Goal: Information Seeking & Learning: Learn about a topic

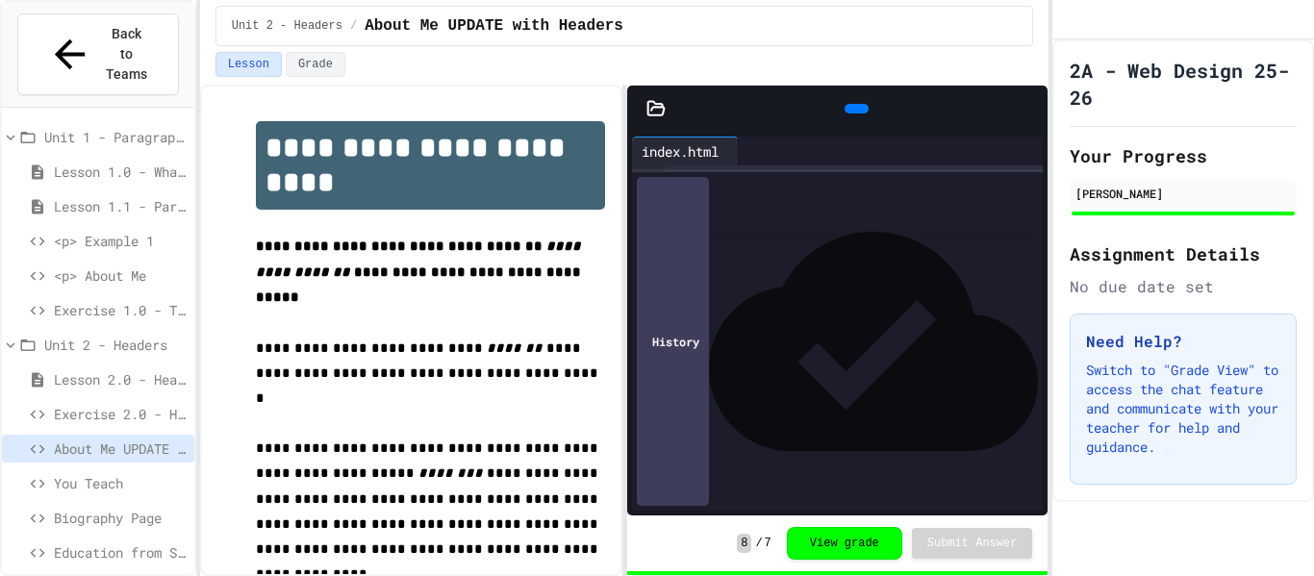
scroll to position [9, 0]
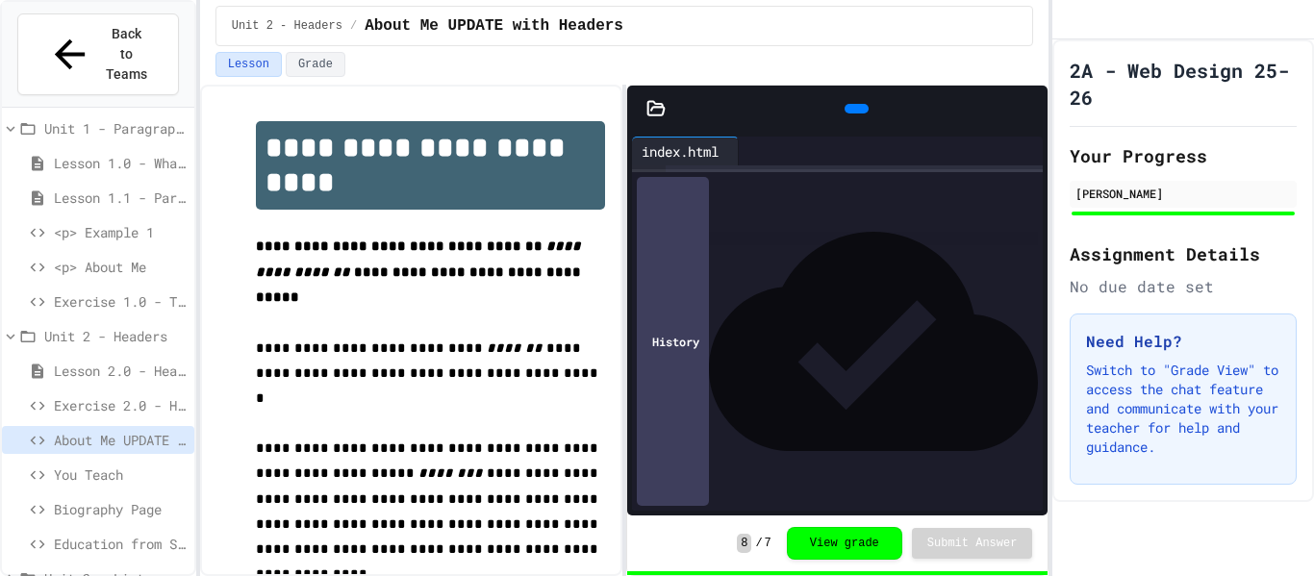
click at [105, 534] on span "Education from Scratch" at bounding box center [120, 544] width 133 height 20
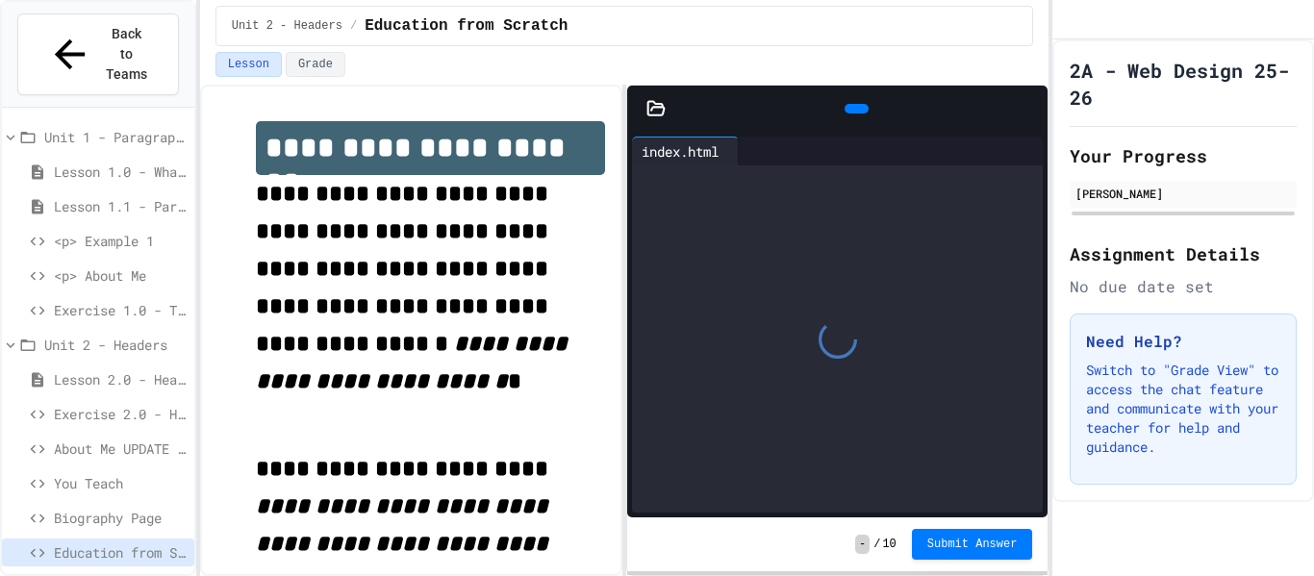
click at [117, 575] on span "Unit 3 - Lists and Links" at bounding box center [115, 587] width 142 height 20
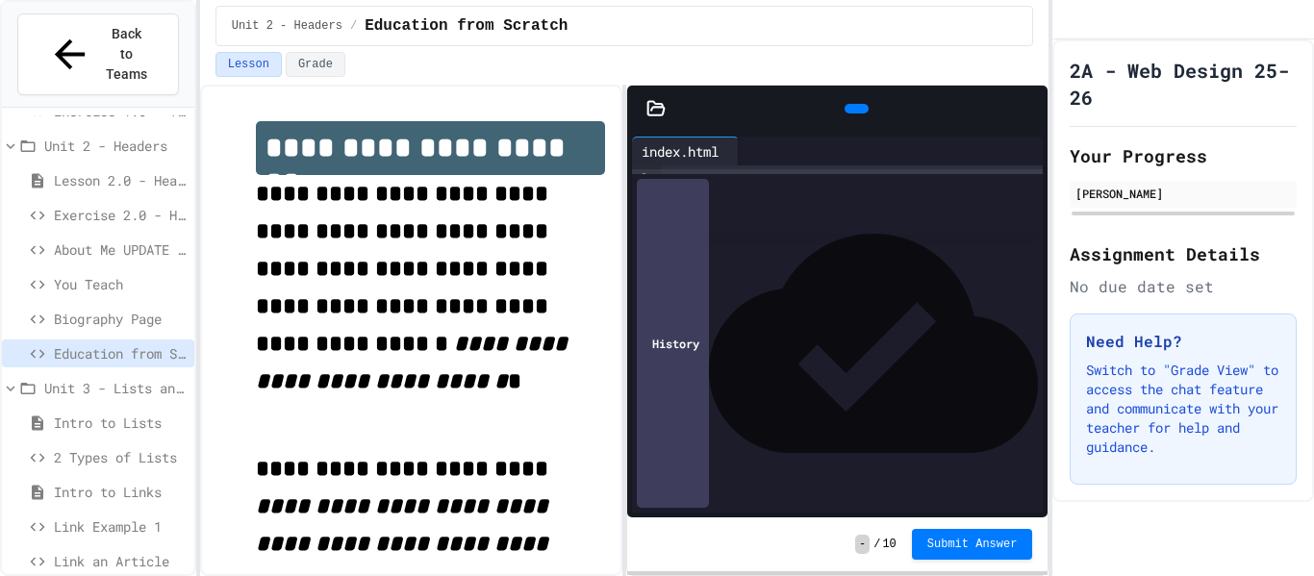
scroll to position [216, 0]
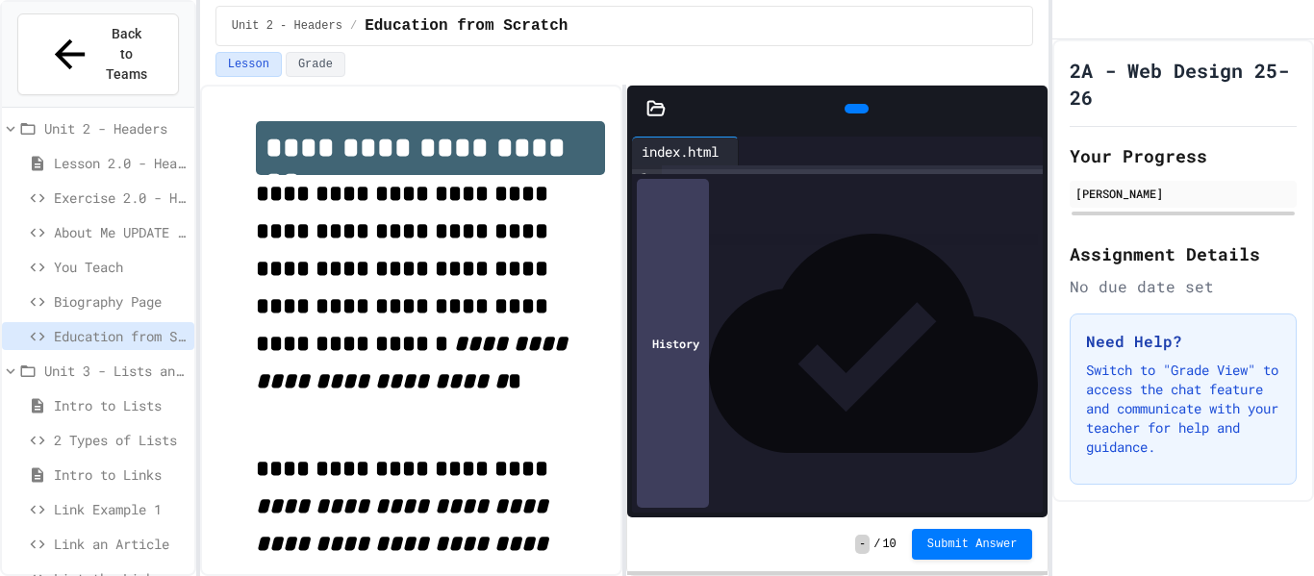
click at [114, 391] on div "Intro to Lists" at bounding box center [98, 405] width 192 height 28
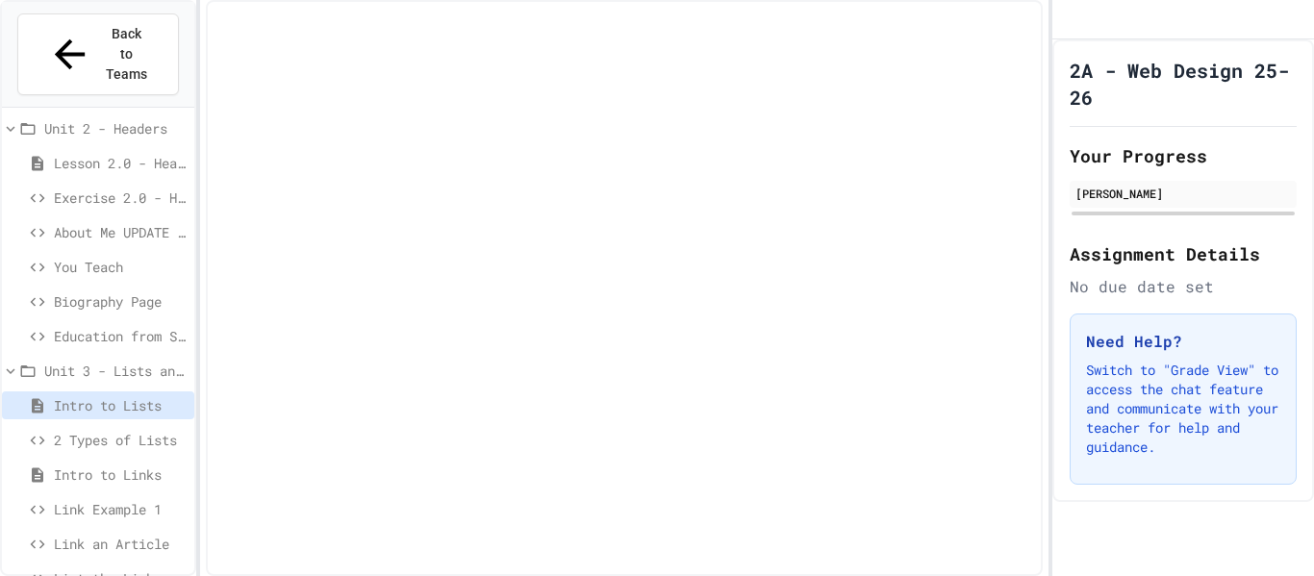
scroll to position [201, 0]
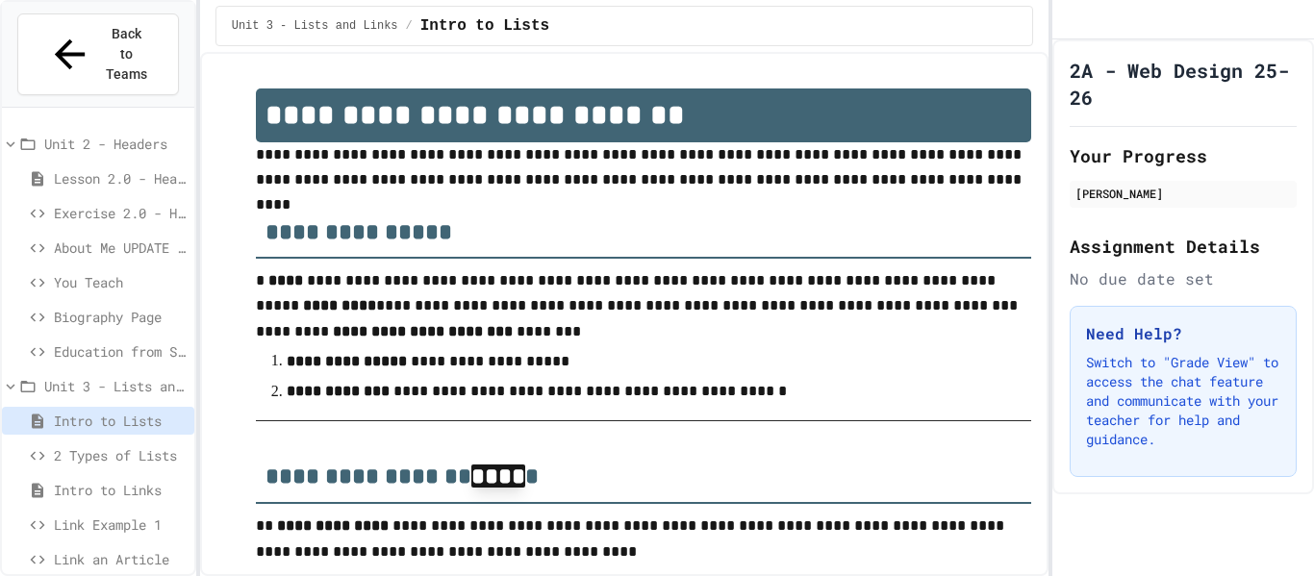
click at [125, 445] on span "2 Types of Lists" at bounding box center [120, 455] width 133 height 20
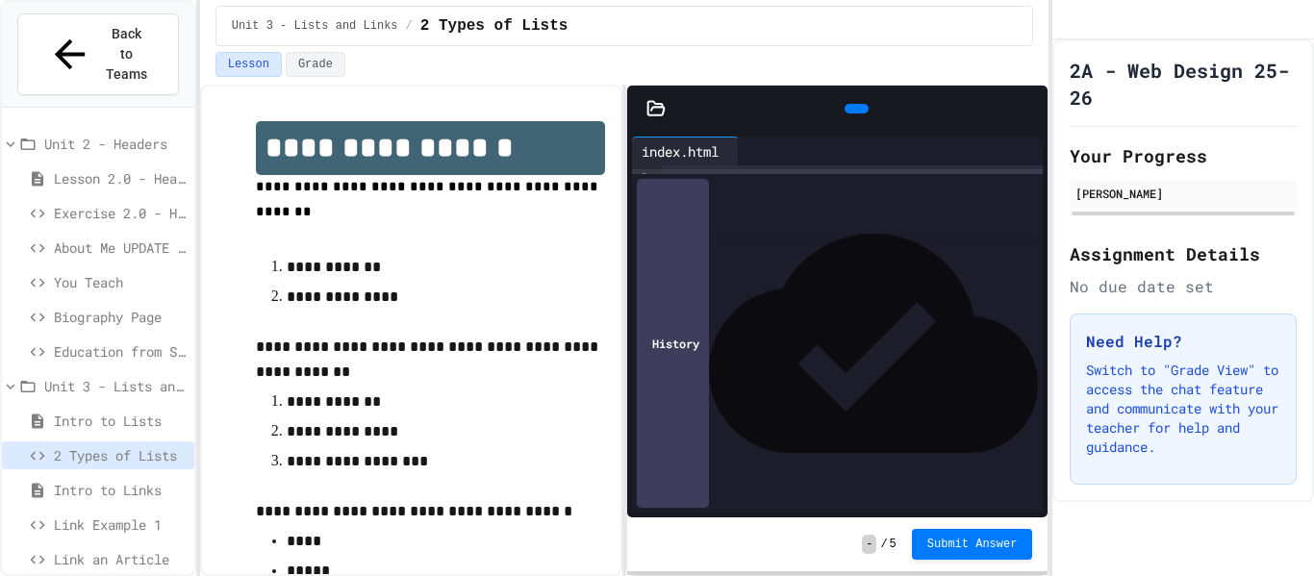
click at [135, 480] on span "Intro to Links" at bounding box center [120, 490] width 133 height 20
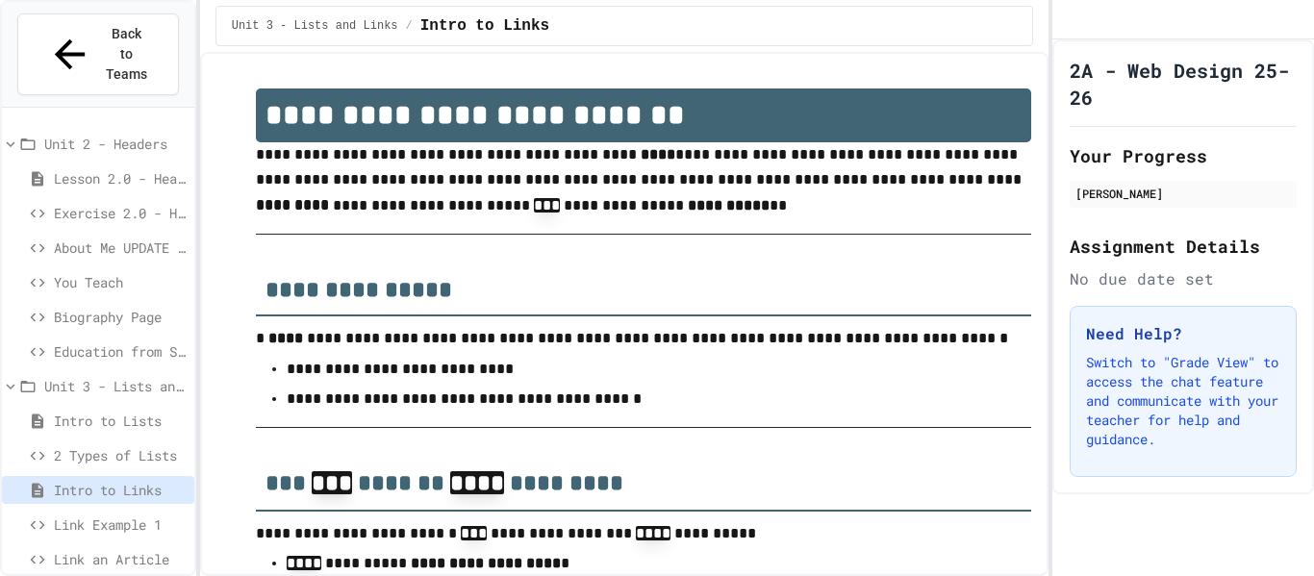
click at [143, 514] on span "Link Example 1" at bounding box center [120, 524] width 133 height 20
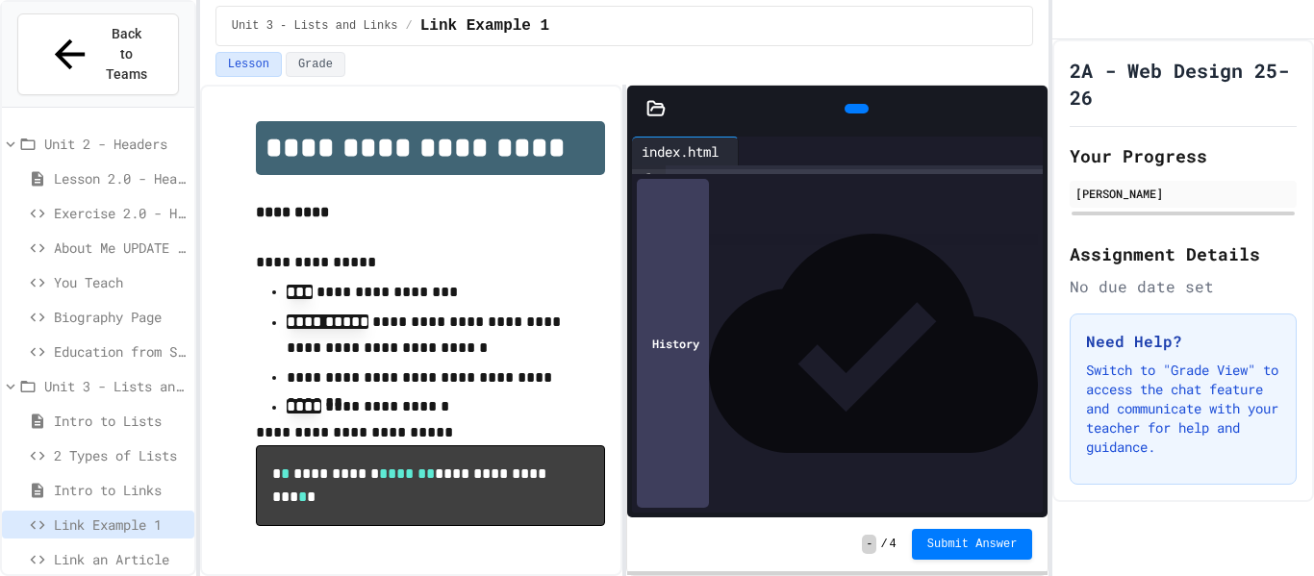
drag, startPoint x: 667, startPoint y: 191, endPoint x: 950, endPoint y: 187, distance: 282.7
click at [950, 187] on div "**********" at bounding box center [854, 198] width 378 height 58
click at [780, 178] on div "**********" at bounding box center [854, 198] width 378 height 58
drag, startPoint x: 669, startPoint y: 176, endPoint x: 987, endPoint y: 214, distance: 319.6
click at [987, 214] on div "**********" at bounding box center [854, 198] width 378 height 58
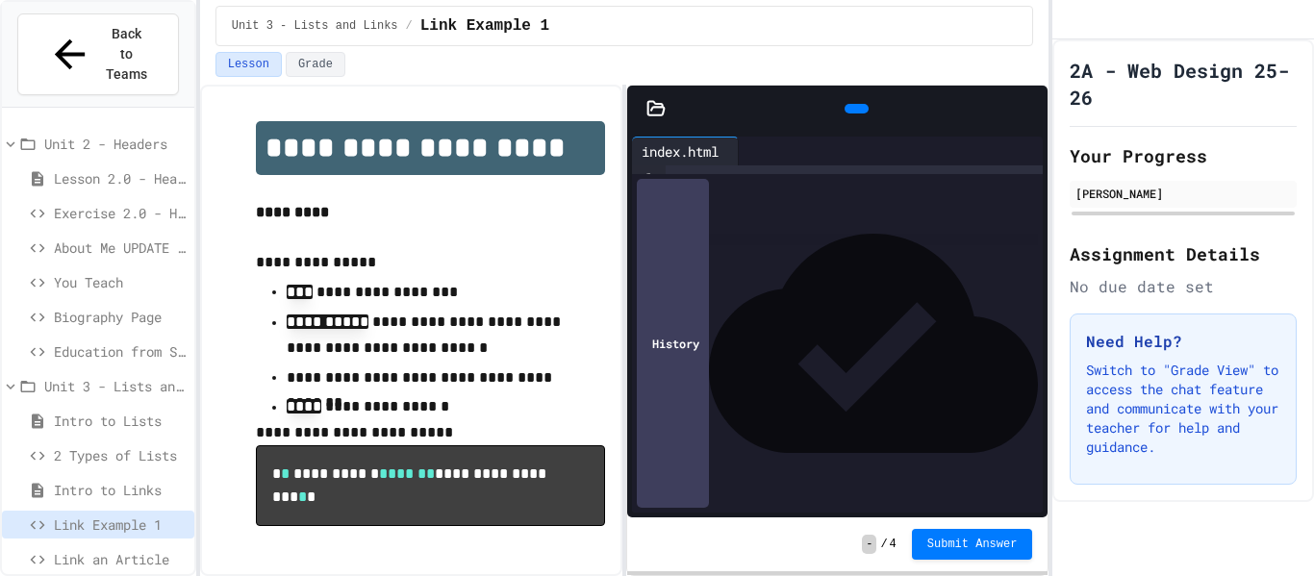
drag, startPoint x: 686, startPoint y: 371, endPoint x: 1007, endPoint y: 371, distance: 321.2
click at [1007, 371] on div "**********" at bounding box center [854, 370] width 378 height 19
drag, startPoint x: 682, startPoint y: 335, endPoint x: 1011, endPoint y: 328, distance: 328.9
click at [1011, 328] on div "**********" at bounding box center [854, 333] width 378 height 19
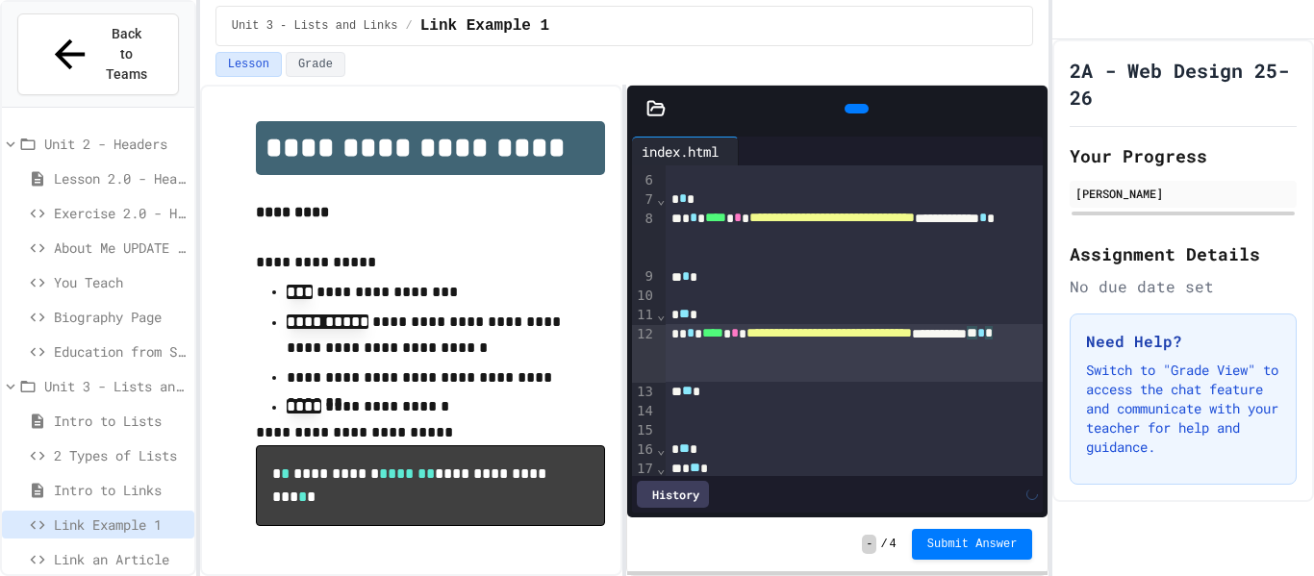
scroll to position [236, 0]
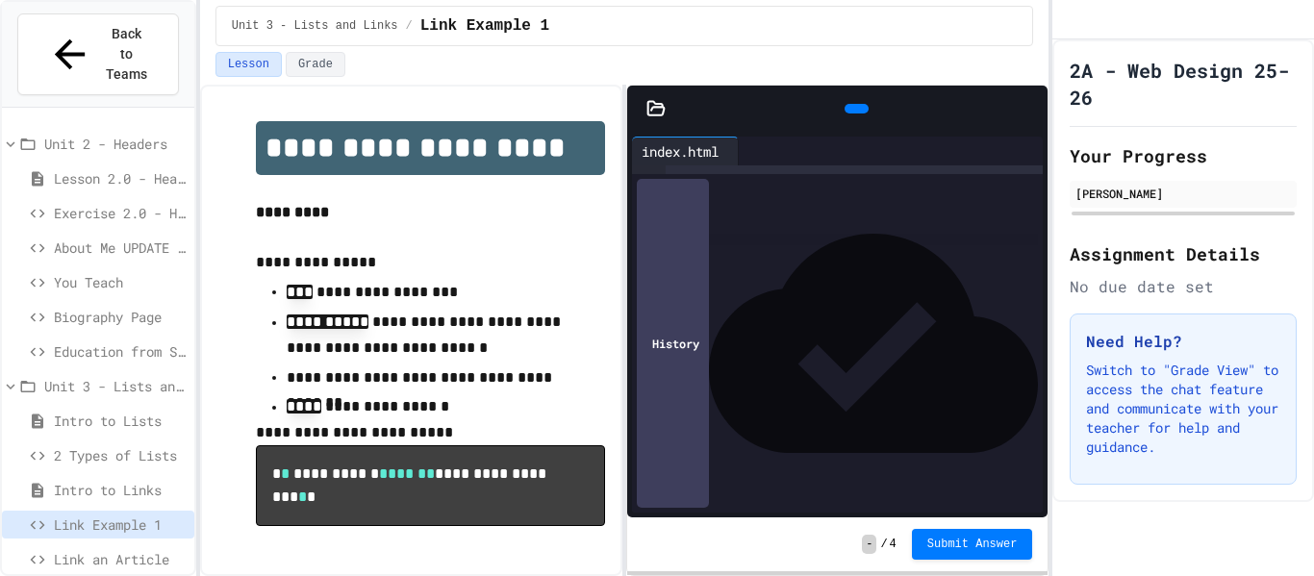
drag, startPoint x: 700, startPoint y: 405, endPoint x: 1028, endPoint y: 408, distance: 327.9
click at [1028, 408] on div "**********" at bounding box center [854, 403] width 378 height 19
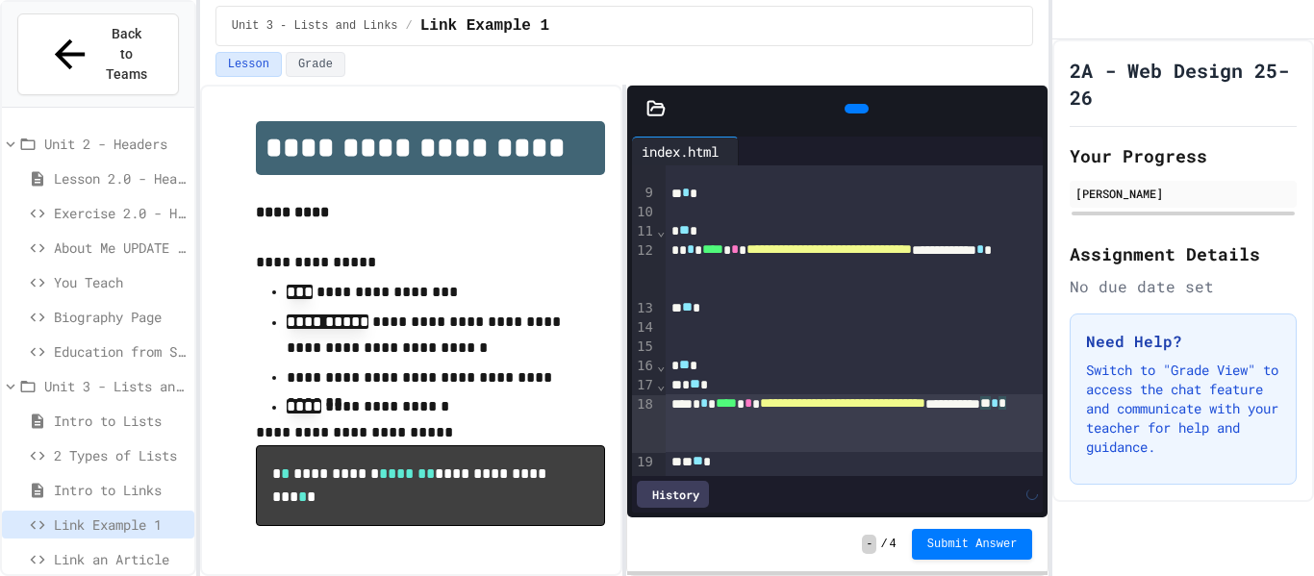
scroll to position [274, 0]
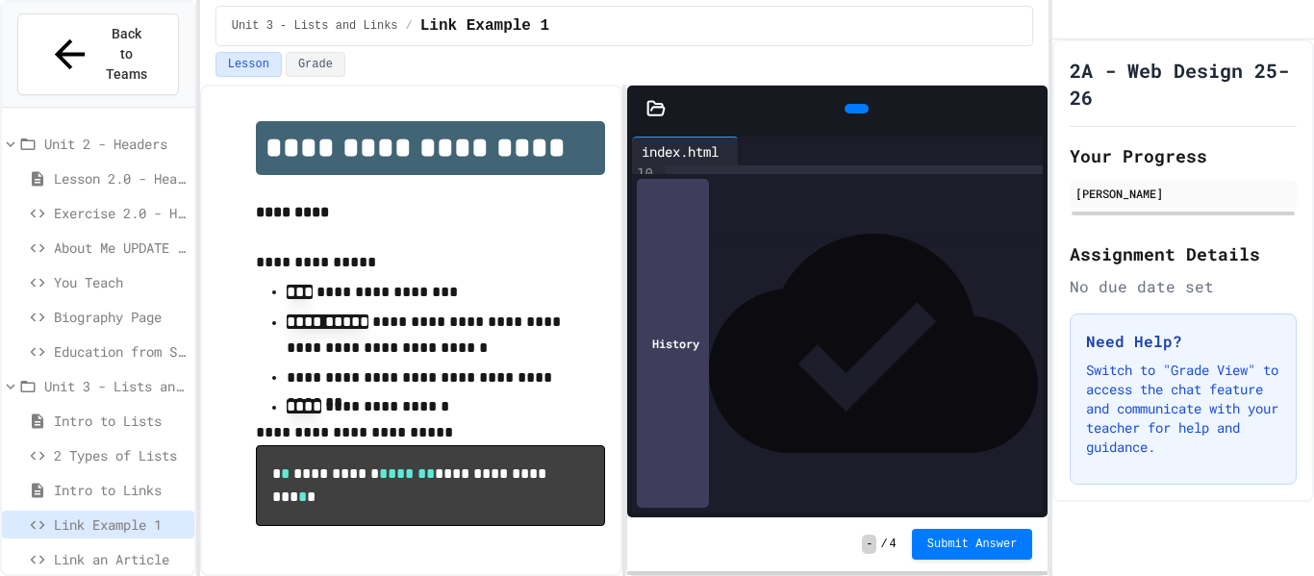
click at [854, 104] on div at bounding box center [856, 109] width 24 height 10
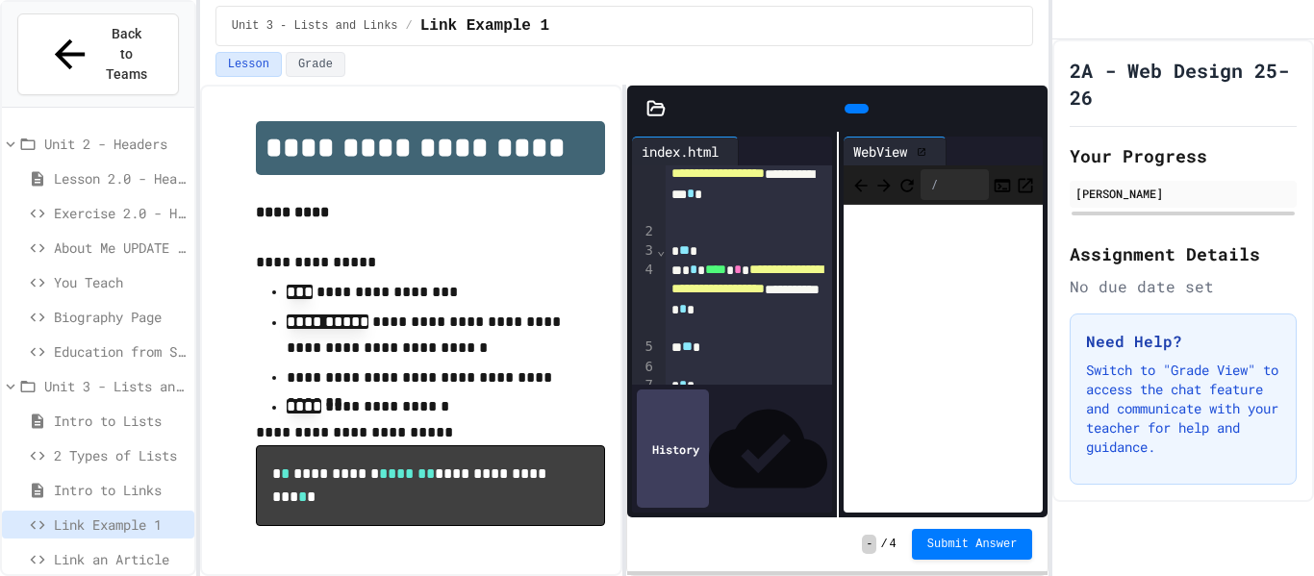
scroll to position [0, 0]
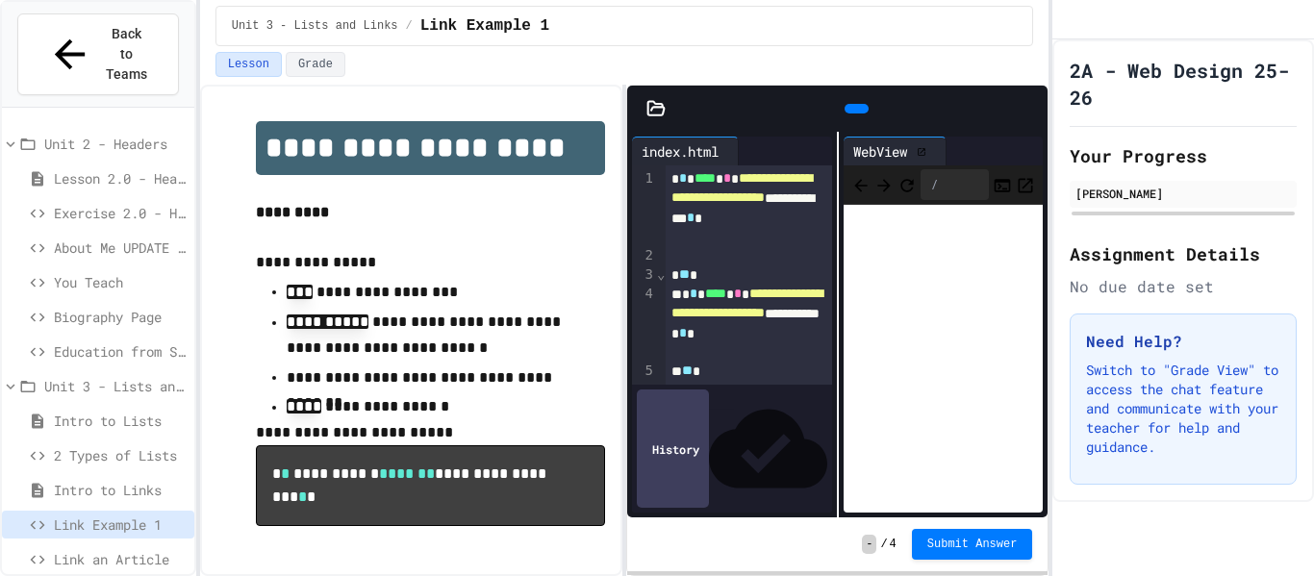
click at [926, 147] on icon at bounding box center [921, 152] width 10 height 10
click at [926, 153] on icon at bounding box center [921, 152] width 10 height 10
click at [961, 550] on button "Submit Answer" at bounding box center [972, 543] width 121 height 31
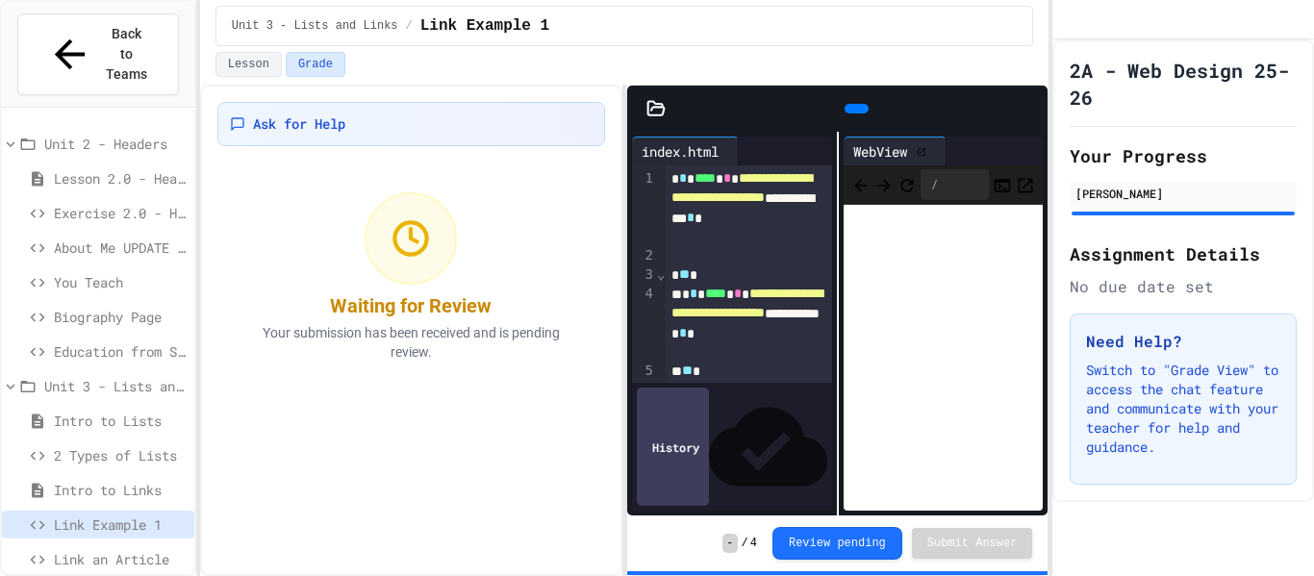
click at [935, 157] on div at bounding box center [925, 152] width 19 height 10
click at [925, 149] on icon at bounding box center [921, 152] width 8 height 8
click at [76, 376] on span "Unit 3 - Lists and Links" at bounding box center [115, 386] width 142 height 20
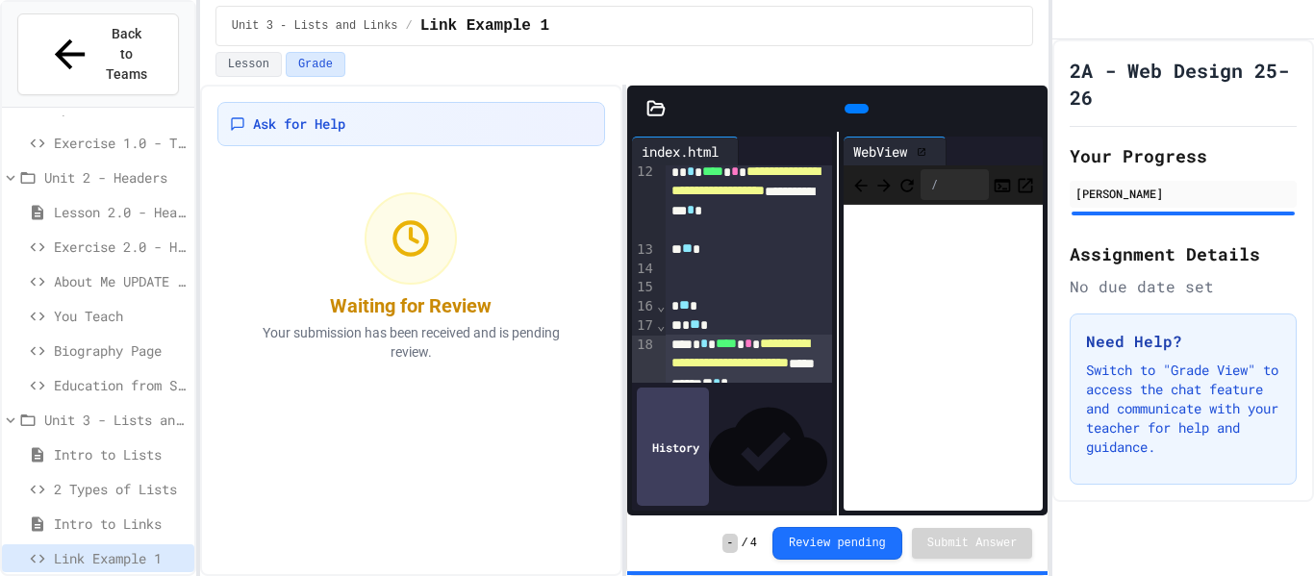
scroll to position [177, 0]
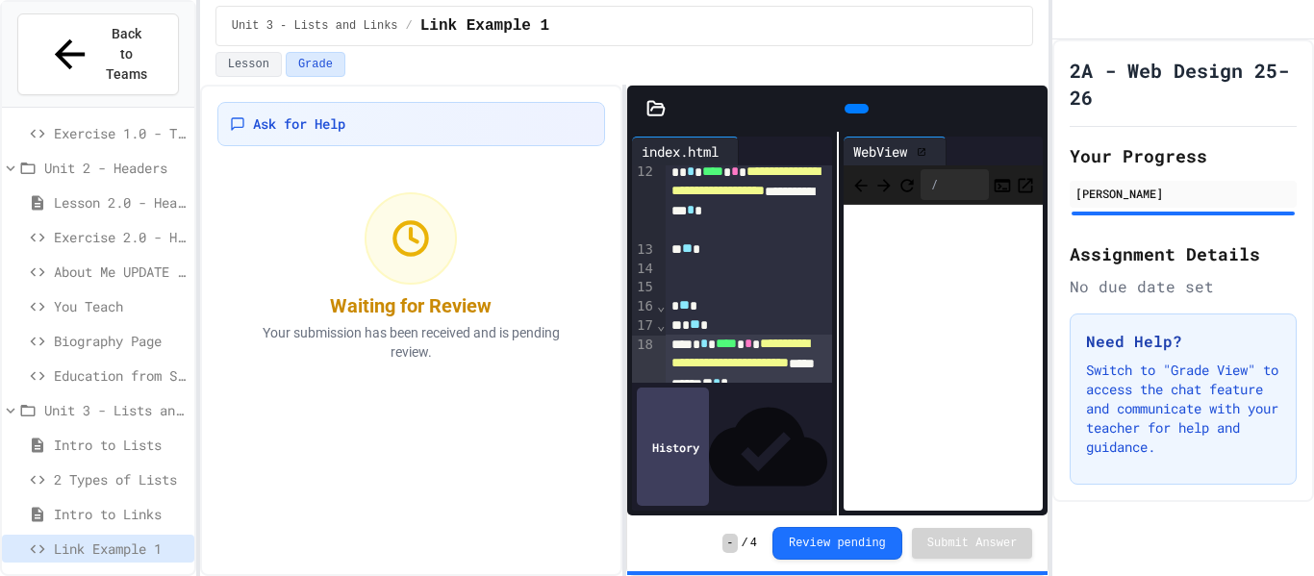
click at [94, 573] on span "Link an Article" at bounding box center [120, 583] width 133 height 20
